Goal: Task Accomplishment & Management: Manage account settings

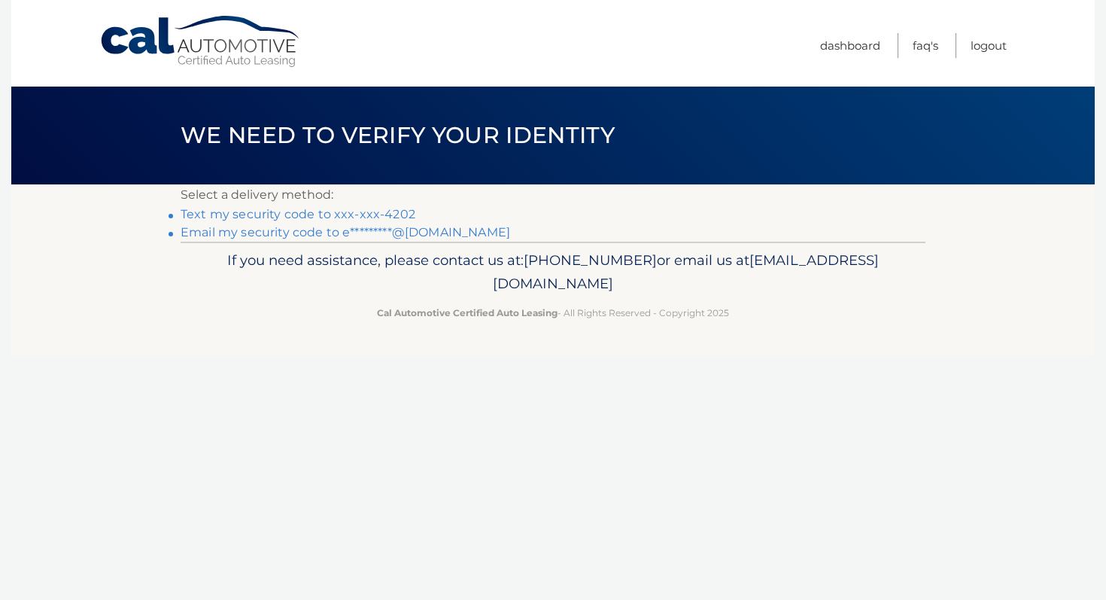
click at [340, 213] on link "Text my security code to xxx-xxx-4202" at bounding box center [298, 214] width 235 height 14
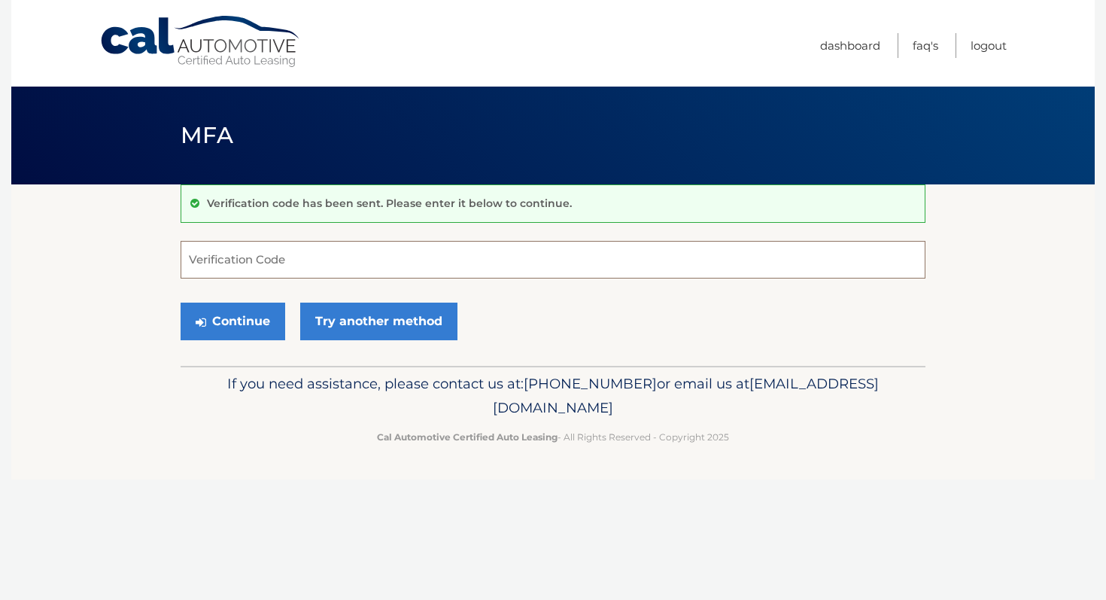
click at [326, 251] on input "Verification Code" at bounding box center [553, 260] width 745 height 38
type input "306199"
click at [263, 322] on button "Continue" at bounding box center [233, 321] width 105 height 38
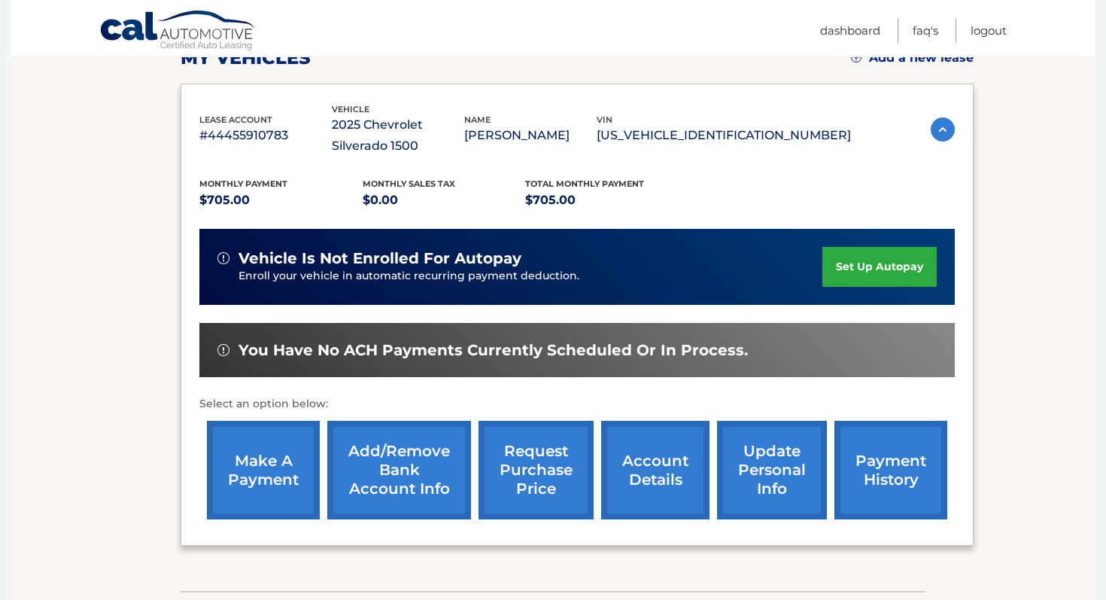
scroll to position [230, 0]
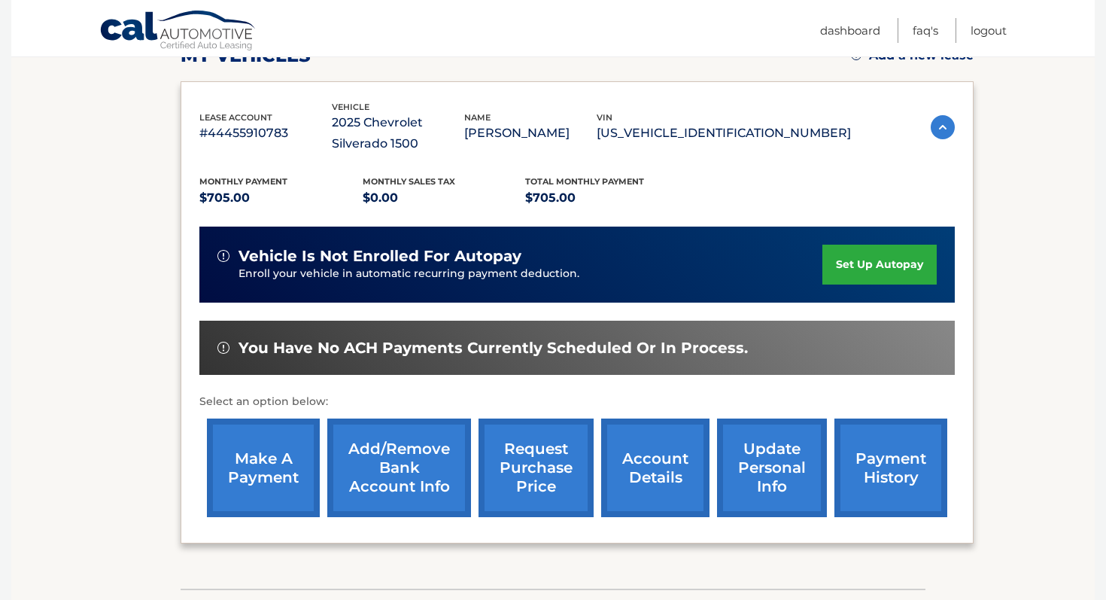
click at [276, 461] on link "make a payment" at bounding box center [263, 467] width 113 height 99
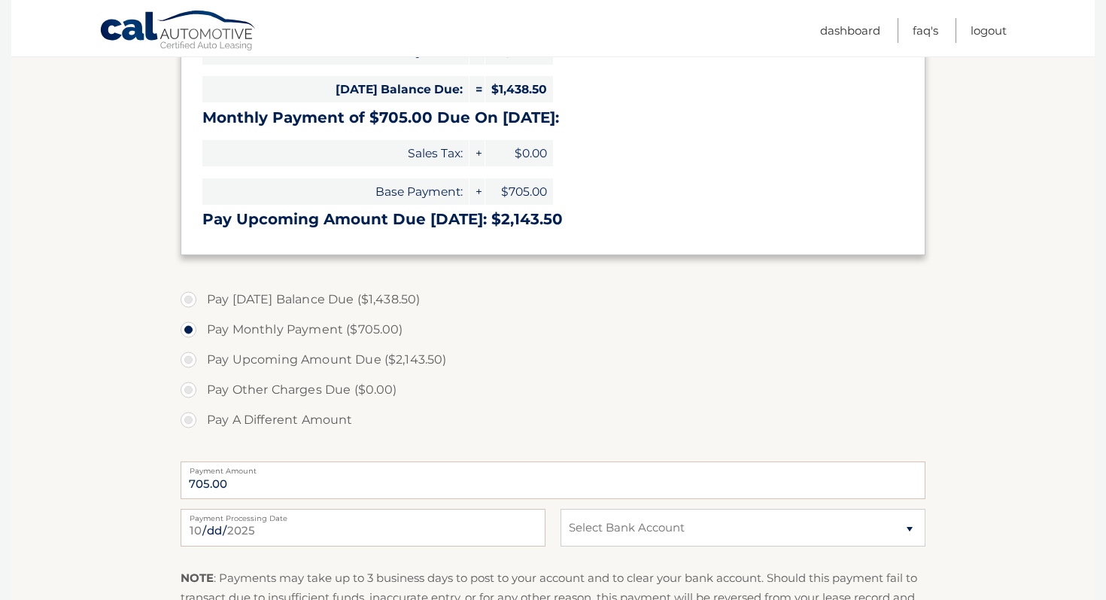
scroll to position [342, 0]
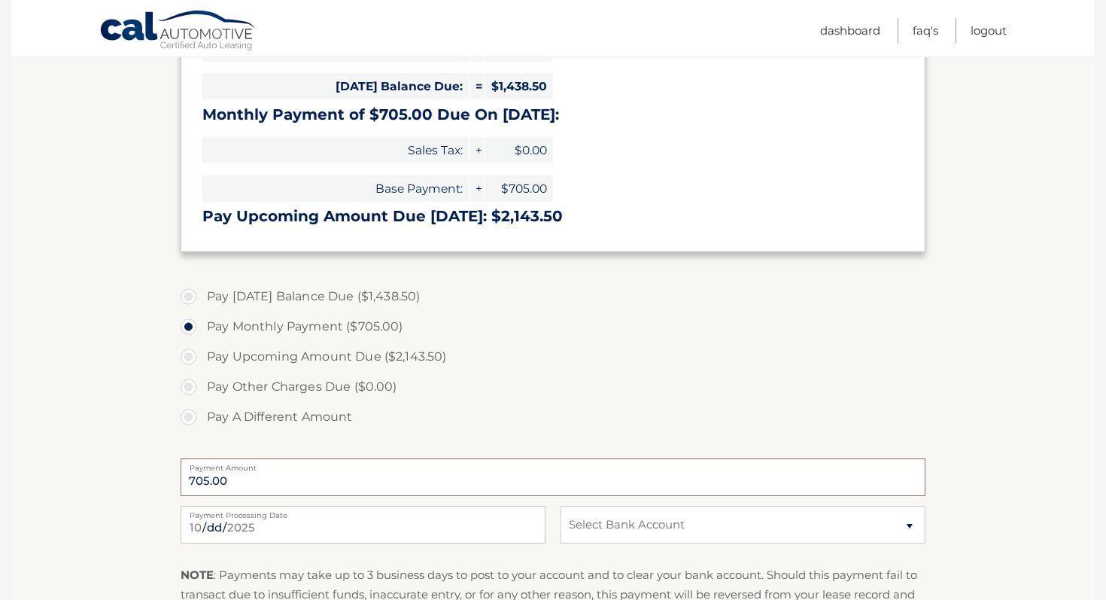
click at [249, 473] on input "705.00" at bounding box center [553, 477] width 745 height 38
drag, startPoint x: 246, startPoint y: 477, endPoint x: 193, endPoint y: 469, distance: 53.3
click at [193, 469] on div "705.00 Payment Amount" at bounding box center [553, 477] width 745 height 38
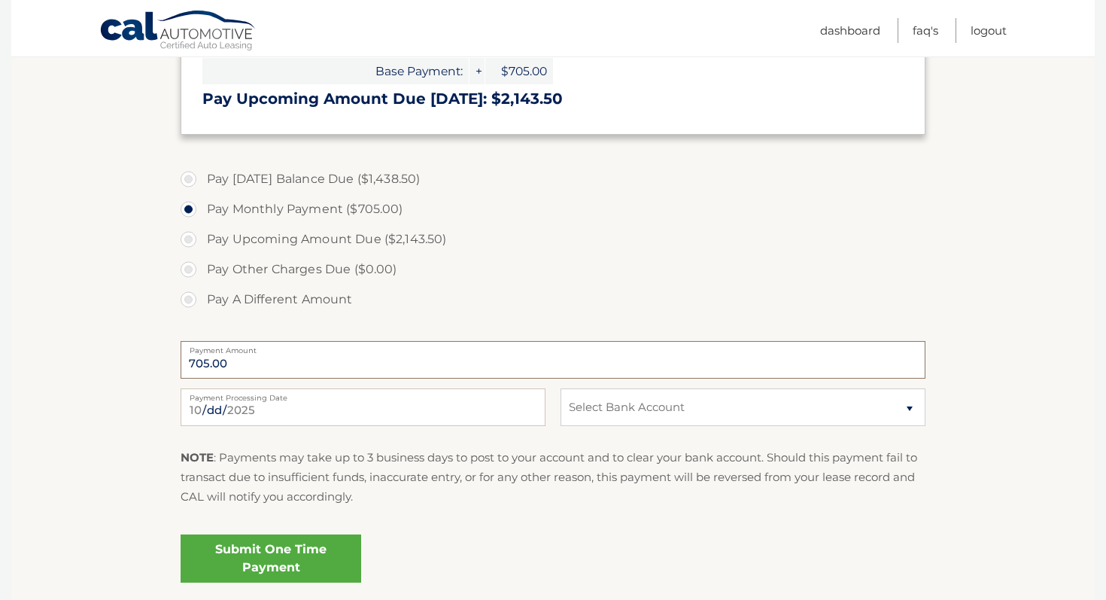
scroll to position [464, 0]
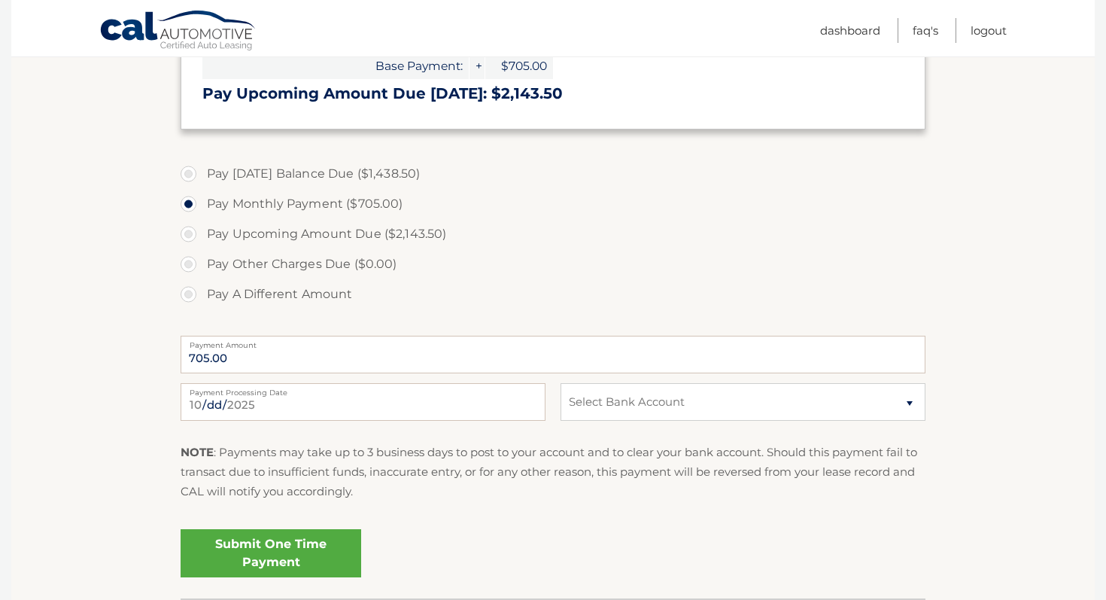
click at [193, 293] on label "Pay A Different Amount" at bounding box center [553, 294] width 745 height 30
click at [193, 293] on input "Pay A Different Amount" at bounding box center [194, 291] width 15 height 24
radio input "true"
type input "1"
click at [189, 172] on label "Pay Today's Balance Due ($1,438.50)" at bounding box center [553, 174] width 745 height 30
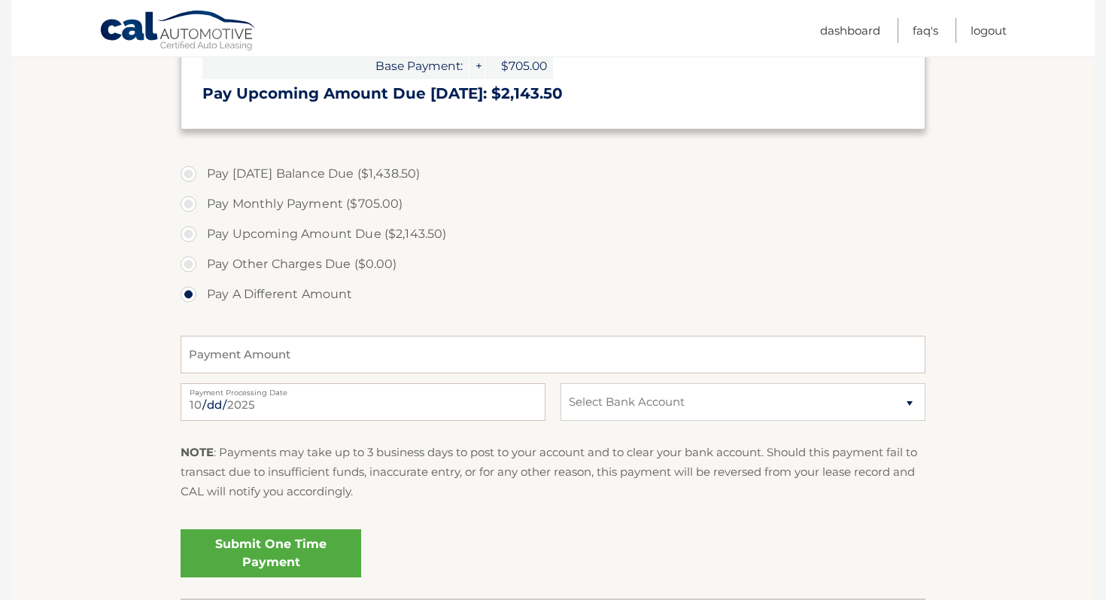
click at [189, 172] on input "Pay Today's Balance Due ($1,438.50)" at bounding box center [194, 171] width 15 height 24
radio input "true"
type input "1438.50"
click at [651, 402] on select "Select Bank Account Checking CITIBANK NA *****4661 Checking CITIBANK NA *****46…" at bounding box center [742, 402] width 365 height 38
select select "MWZiNzgyOTktMmVkZi00YjFmLWJkZjEtYTIxOGFjMjhjN2Nm"
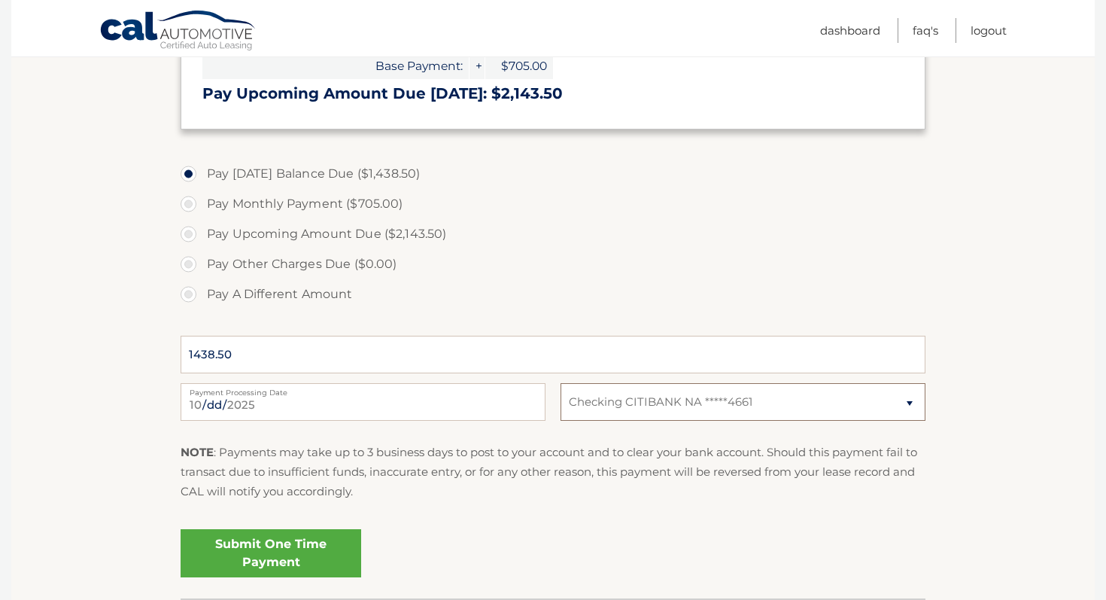
click at [560, 383] on select "Select Bank Account Checking CITIBANK NA *****4661 Checking CITIBANK NA *****46…" at bounding box center [742, 402] width 365 height 38
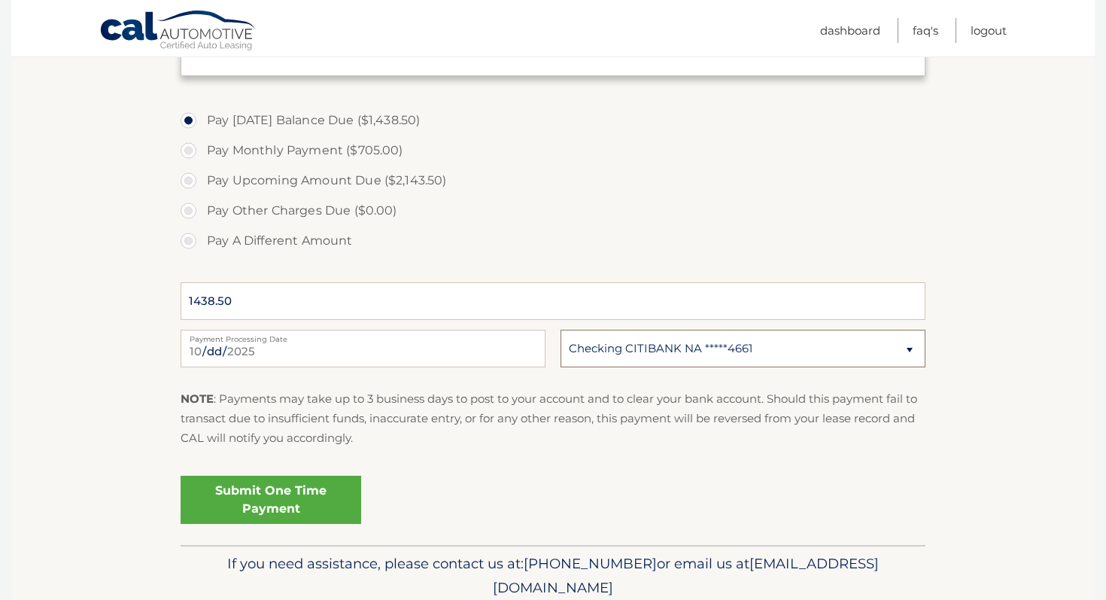
scroll to position [533, 0]
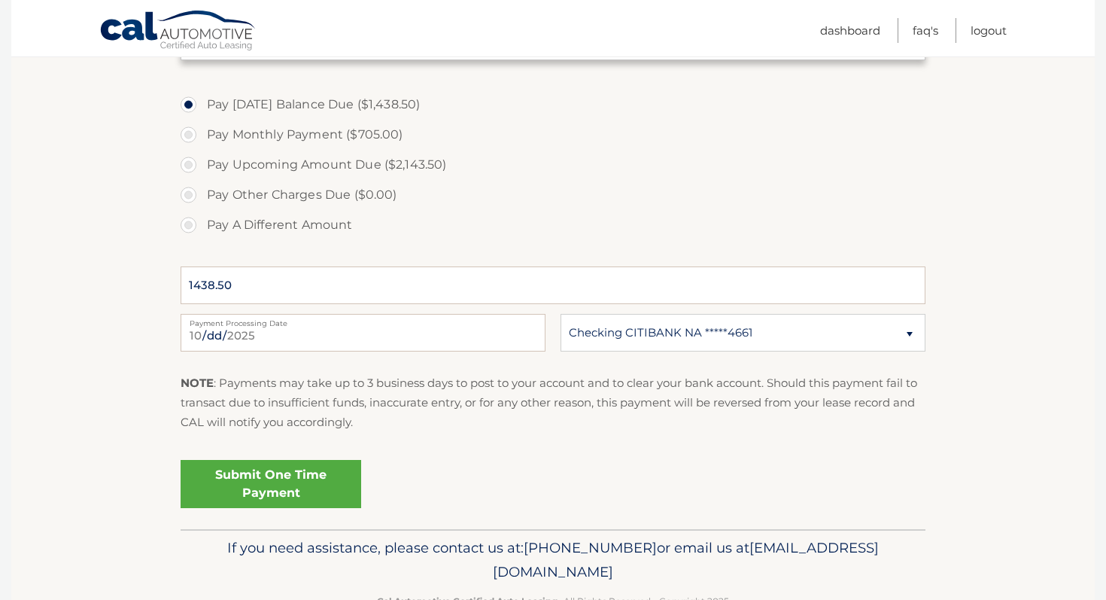
click at [305, 478] on link "Submit One Time Payment" at bounding box center [271, 484] width 181 height 48
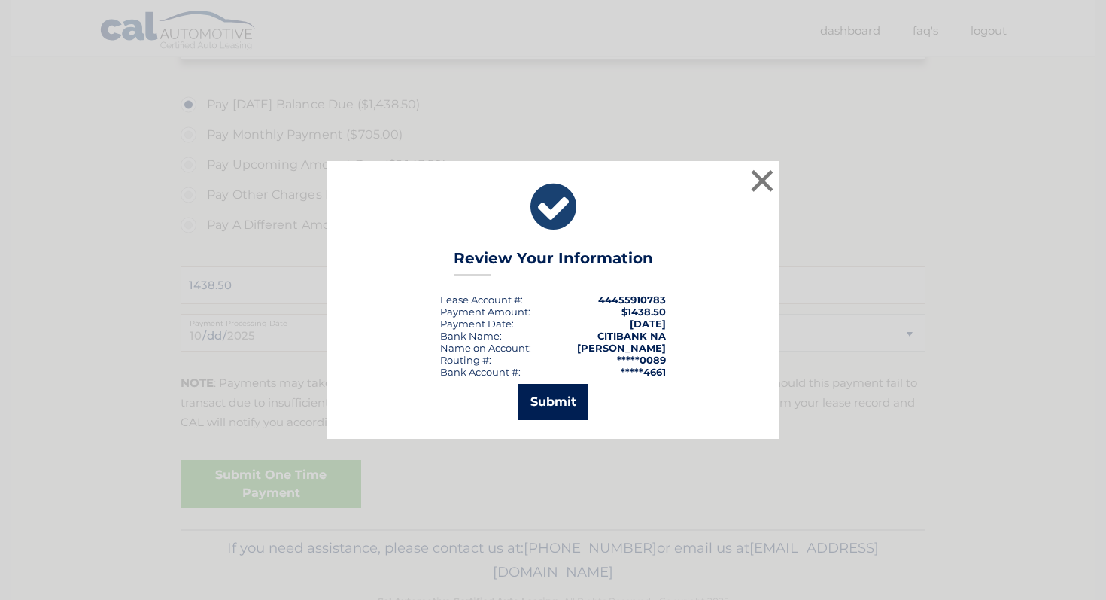
click at [566, 412] on button "Submit" at bounding box center [553, 402] width 70 height 36
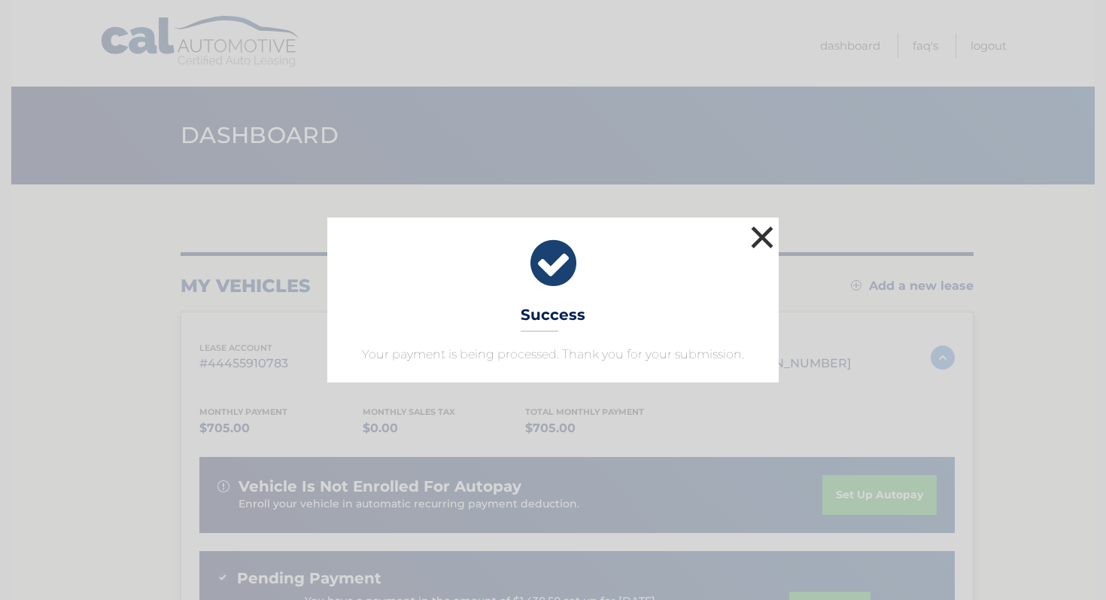
click at [760, 231] on button "×" at bounding box center [762, 237] width 30 height 30
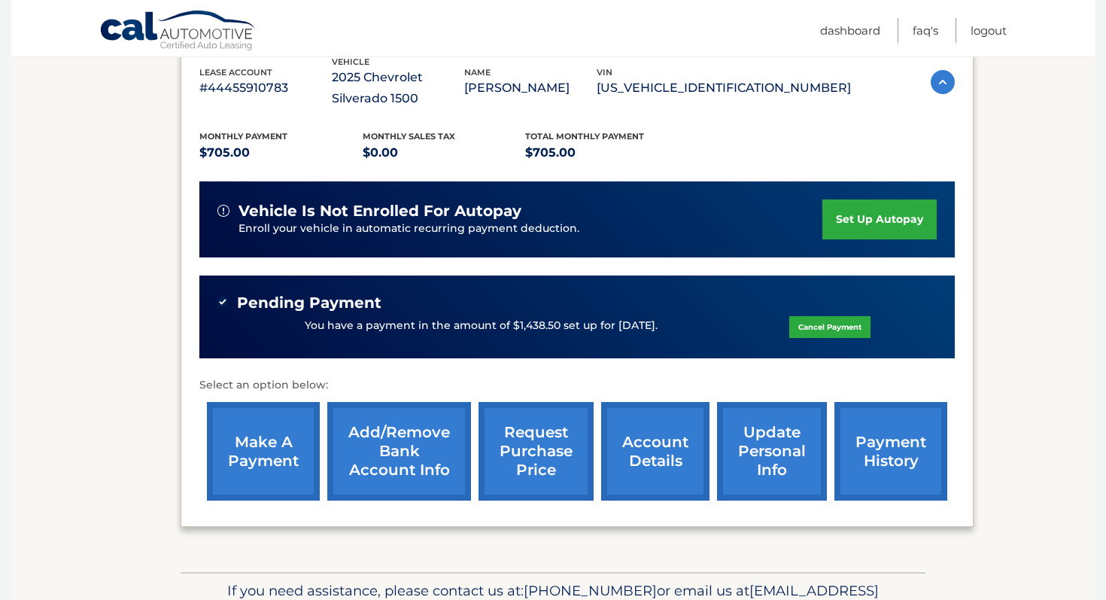
scroll to position [276, 0]
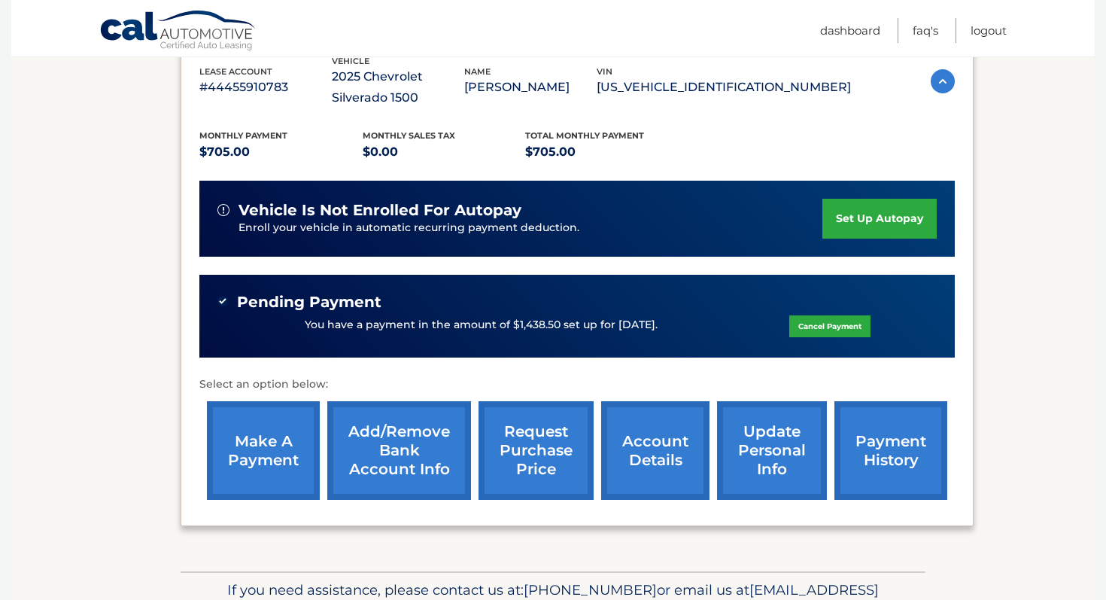
click at [869, 214] on link "set up autopay" at bounding box center [879, 219] width 114 height 40
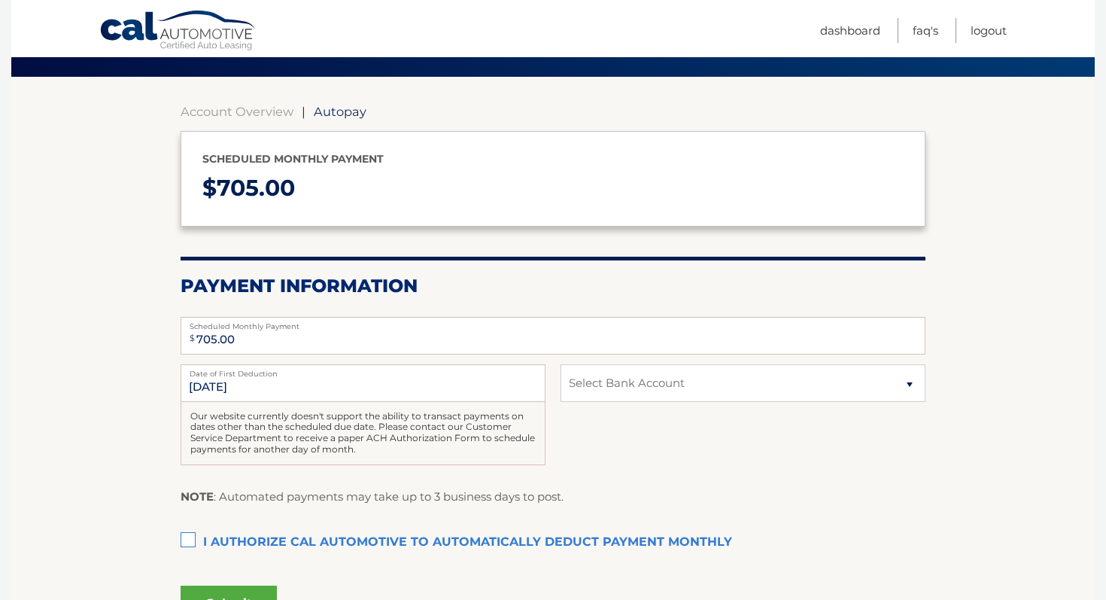
scroll to position [118, 0]
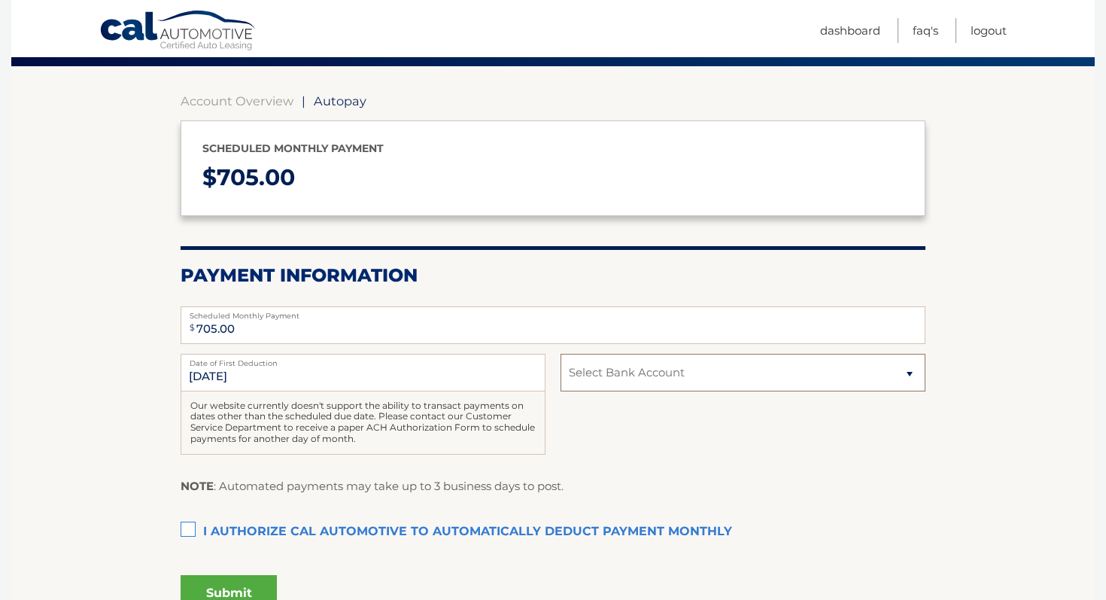
click at [633, 378] on select "Select Bank Account Checking CITIBANK NA *****4661 Checking CITIBANK NA *****46…" at bounding box center [742, 373] width 365 height 38
select select "MWZiNzgyOTktMmVkZi00YjFmLWJkZjEtYTIxOGFjMjhjN2Nm"
click at [560, 354] on select "Select Bank Account Checking CITIBANK NA *****4661 Checking CITIBANK NA *****46…" at bounding box center [742, 373] width 365 height 38
click at [181, 530] on label "I authorize cal automotive to automatically deduct payment monthly This checkbo…" at bounding box center [553, 532] width 745 height 30
click at [0, 0] on input "I authorize cal automotive to automatically deduct payment monthly This checkbo…" at bounding box center [0, 0] width 0 height 0
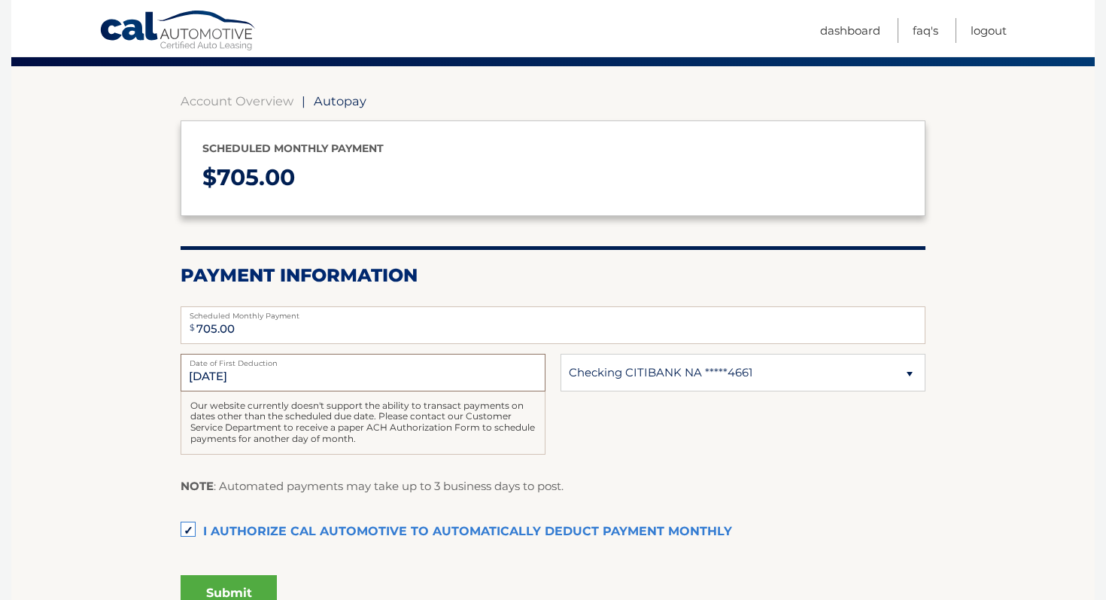
click at [275, 378] on input "[DATE]" at bounding box center [363, 373] width 365 height 38
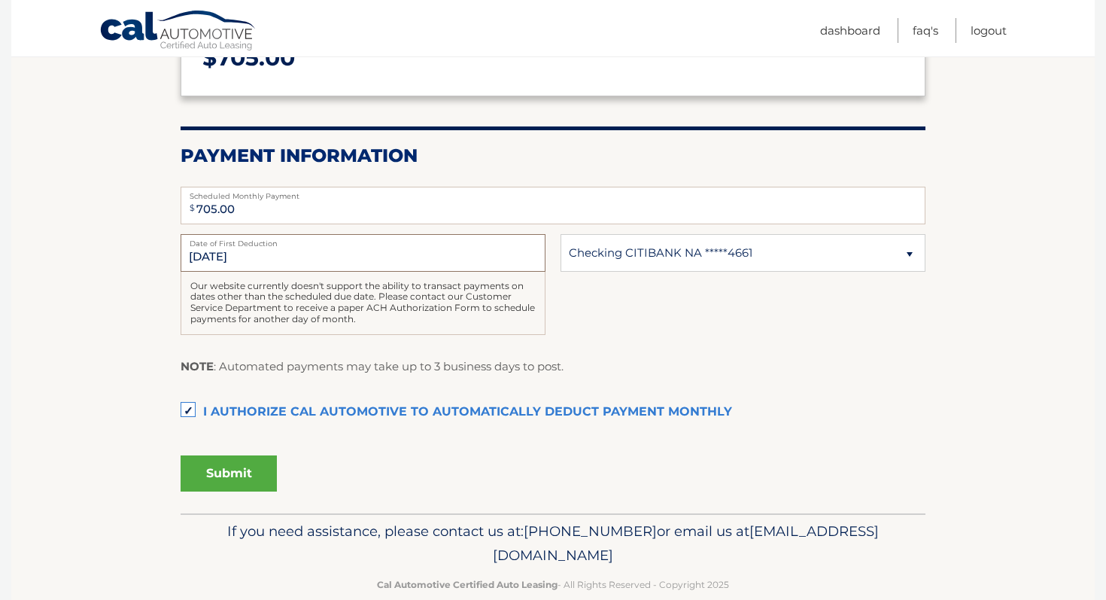
scroll to position [246, 0]
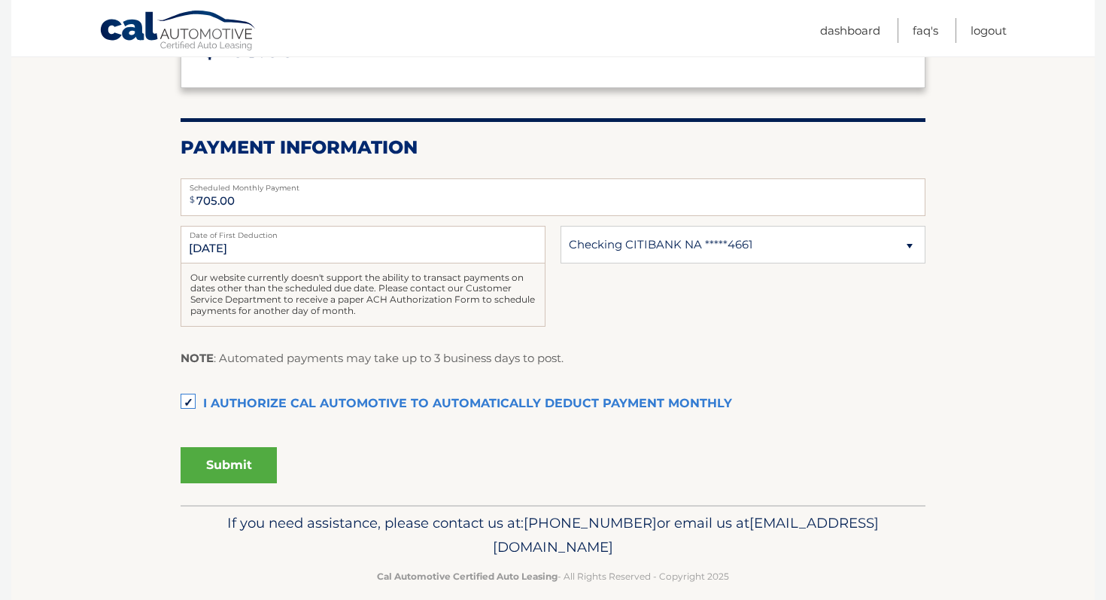
click at [241, 464] on button "Submit" at bounding box center [229, 465] width 96 height 36
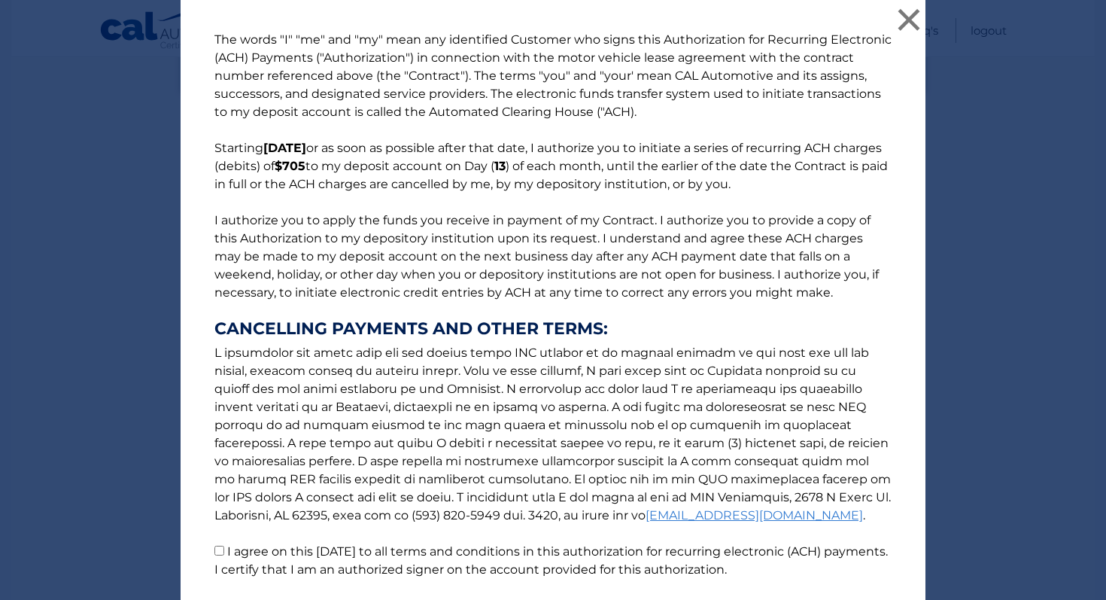
scroll to position [111, 0]
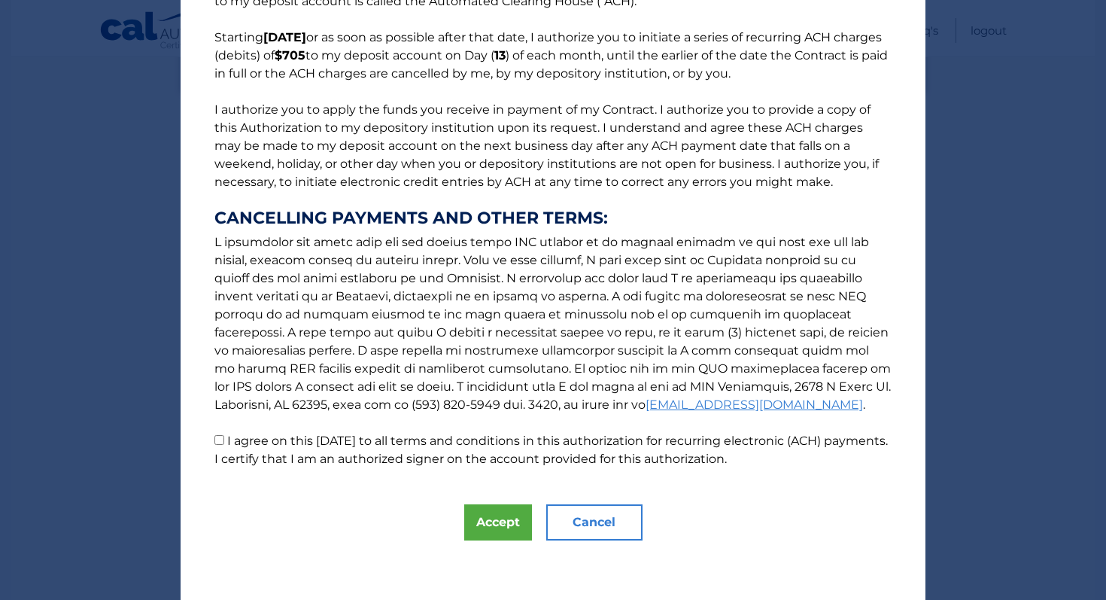
click at [218, 442] on input "I agree on this [DATE] to all terms and conditions in this authorization for re…" at bounding box center [219, 440] width 10 height 10
checkbox input "true"
click at [487, 512] on button "Accept" at bounding box center [498, 522] width 68 height 36
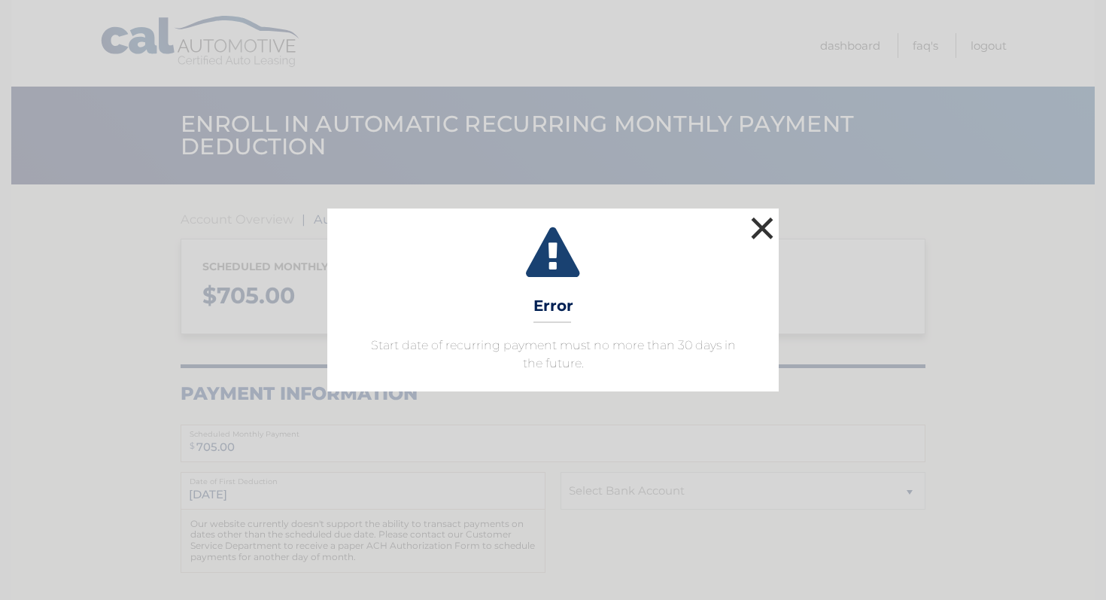
click at [757, 222] on button "×" at bounding box center [762, 228] width 30 height 30
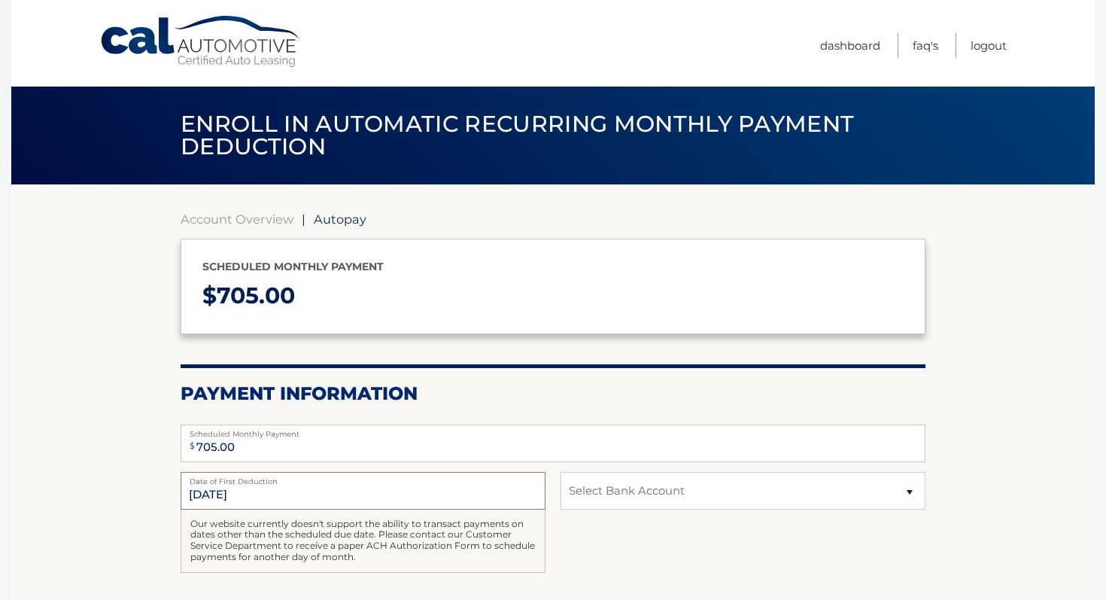
click at [211, 499] on input "[DATE]" at bounding box center [363, 491] width 365 height 38
click at [212, 489] on input "[DATE]" at bounding box center [363, 491] width 365 height 38
click at [206, 502] on input "[DATE]" at bounding box center [363, 491] width 365 height 38
